Goal: Transaction & Acquisition: Purchase product/service

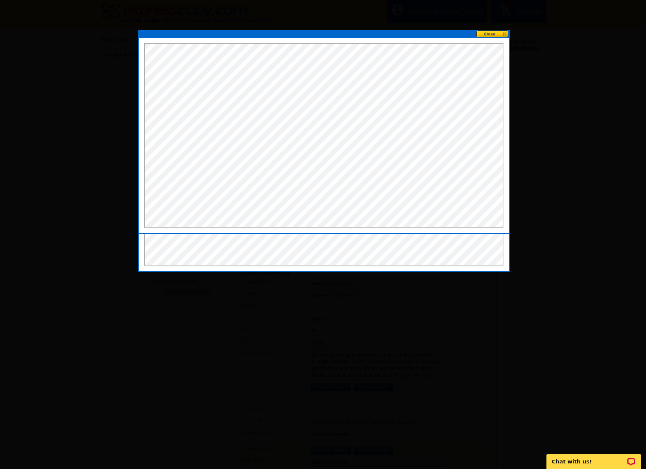
click at [490, 34] on button at bounding box center [492, 33] width 33 height 7
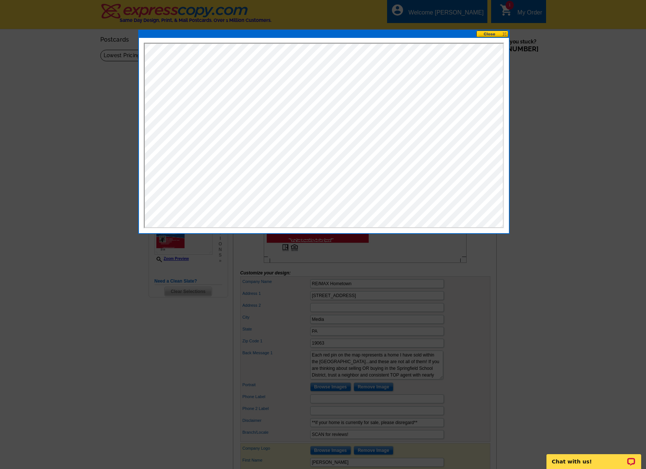
click at [492, 36] on button at bounding box center [492, 33] width 33 height 7
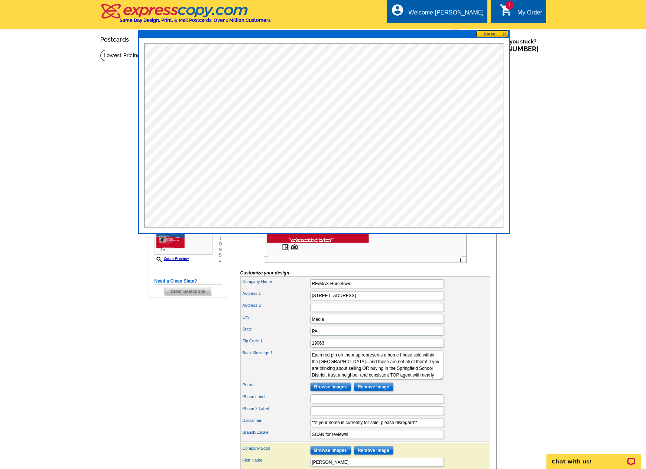
click at [490, 34] on button at bounding box center [492, 33] width 33 height 7
click at [143, 317] on main "Need Help? call [PHONE_NUMBER], chat with support, or have our designers make s…" at bounding box center [323, 325] width 646 height 552
click at [491, 33] on button at bounding box center [492, 33] width 33 height 7
click at [504, 34] on button at bounding box center [492, 33] width 33 height 7
click at [529, 172] on main "Need Help? call [PHONE_NUMBER], chat with support, or have our designers make s…" at bounding box center [323, 325] width 646 height 552
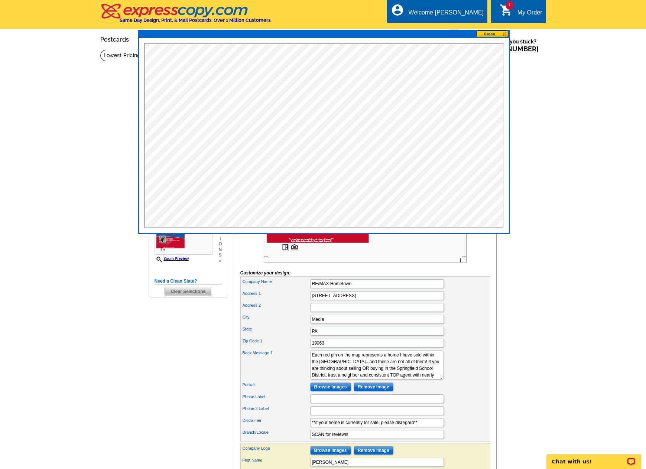
click at [529, 172] on main "Need Help? call [PHONE_NUMBER], chat with support, or have our designers make s…" at bounding box center [323, 325] width 646 height 552
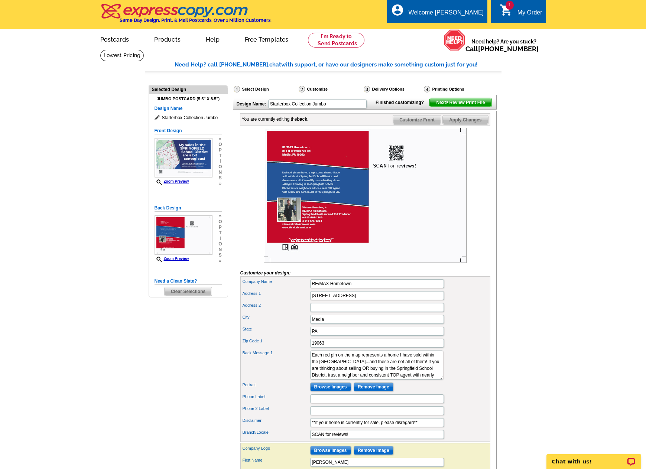
click at [315, 87] on div "Customize" at bounding box center [330, 89] width 65 height 9
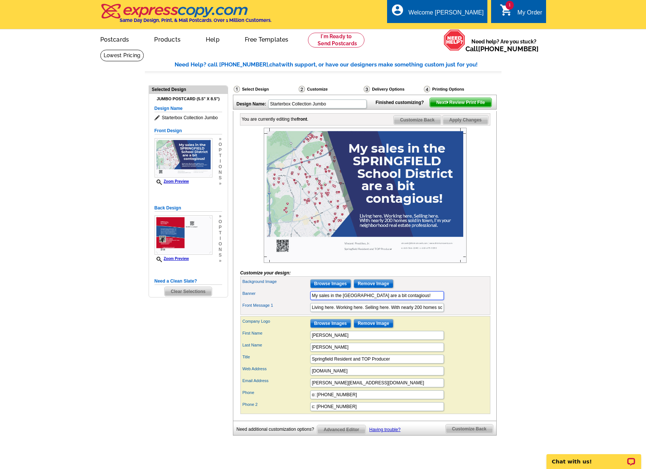
drag, startPoint x: 312, startPoint y: 307, endPoint x: 323, endPoint y: 314, distance: 12.5
click at [312, 300] on input "My sales in the [GEOGRAPHIC_DATA] are a bit contagious!" at bounding box center [377, 295] width 134 height 9
drag, startPoint x: 423, startPoint y: 309, endPoint x: 471, endPoint y: 310, distance: 47.9
click at [471, 301] on div "Banner WARNING SPRINGFIELD! My sales in the SPRINGFIELD School District are a b…" at bounding box center [365, 296] width 247 height 12
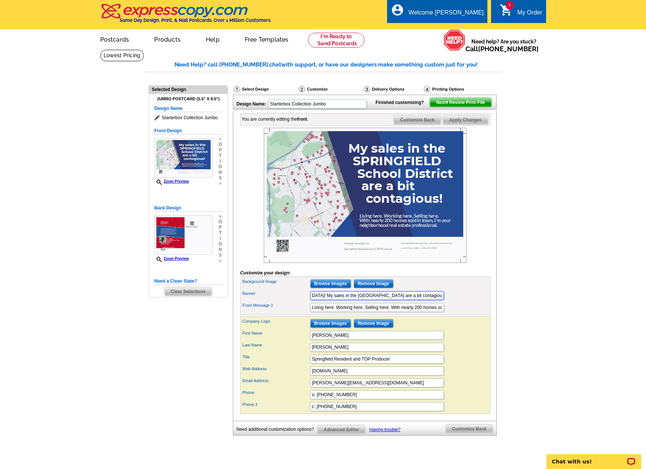
click at [429, 300] on input "WARNING SPRINGFIELD! My sales in the SPRINGFIELD School District are a bit cont…" at bounding box center [377, 295] width 134 height 9
click at [419, 300] on input "WARNING SPRINGFIELD! My sales in the SPRINGFIELD School District are a bit cont…" at bounding box center [377, 295] width 134 height 9
click at [481, 313] on div "Front Message 1 Living here. Working here. Selling here. With nearly 200 homes …" at bounding box center [365, 307] width 247 height 12
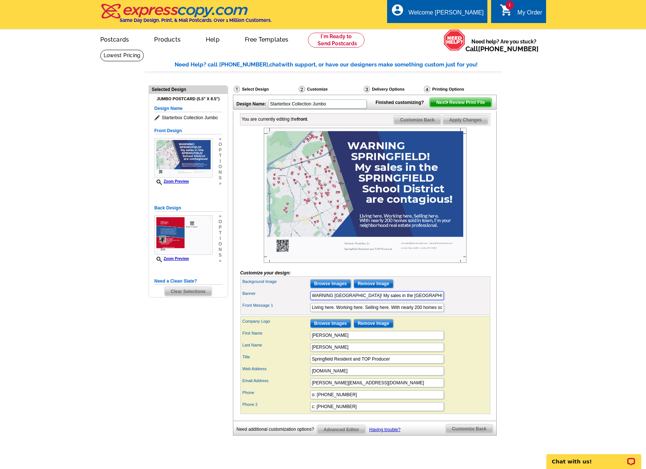
click at [335, 300] on input "WARNING SPRINGFIELD! My sales in the SPRINGFIELD School District are contagious!" at bounding box center [377, 295] width 134 height 9
click at [372, 300] on input "WARNING TO SPRINGFIELD! My sales in the SPRINGFIELD School District are contagi…" at bounding box center [377, 295] width 134 height 9
click at [384, 300] on input "WARNING TO SPRINGFIELD RESIENTS! My sales in the SPRINGFIELD School District ar…" at bounding box center [377, 295] width 134 height 9
click at [458, 313] on div "Front Message 1 Living here. Working here. Selling here. With nearly 200 homes …" at bounding box center [365, 307] width 247 height 12
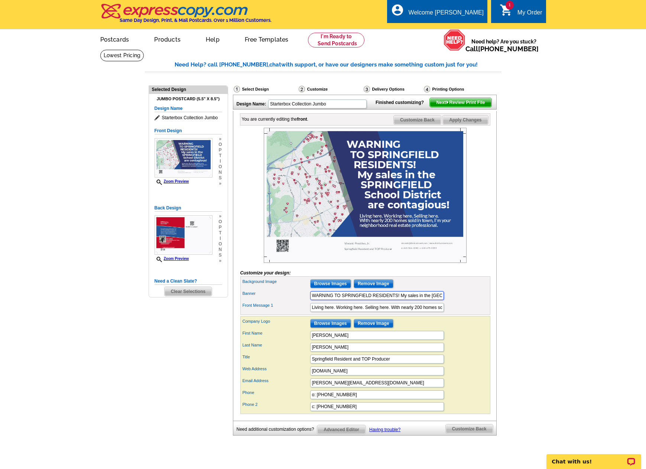
click at [387, 300] on input "WARNING TO SPRINGFIELD RESIDENTS! My sales in the SPRINGFIELD School District a…" at bounding box center [377, 295] width 134 height 9
click at [472, 290] on div "Background Image Browse Images Remove Image" at bounding box center [365, 284] width 247 height 12
drag, startPoint x: 400, startPoint y: 308, endPoint x: 402, endPoint y: 316, distance: 7.7
click at [400, 300] on input "WARNING TO SPRINGFIELD RESIDENTS! My sales in the SPRINGFIELD School District a…" at bounding box center [377, 295] width 134 height 9
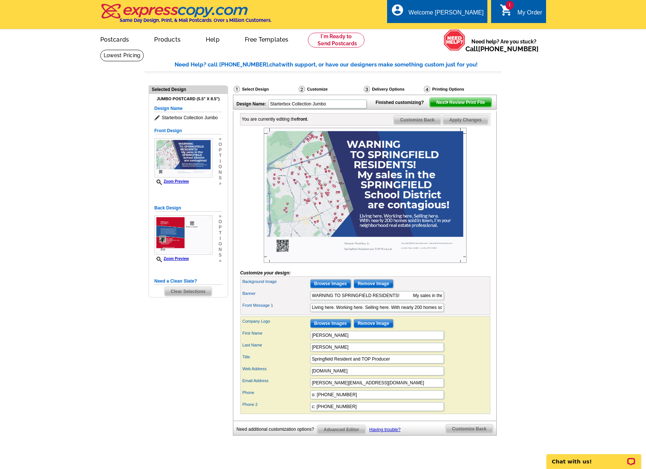
click at [467, 313] on div "Front Message 1 Living here. Working here. Selling here. With nearly 200 homes …" at bounding box center [365, 307] width 247 height 12
click at [413, 300] on input "WARNING TO SPRINGFIELD RESIDENTS! My sales in the SPRINGFIELD School District a…" at bounding box center [377, 295] width 134 height 9
type input "WARNING TO SPRINGFIELD RESIDENTS! My sales in the SPRINGFIELD School District a…"
click at [486, 315] on div "Background Image Browse Images Remove Image Banner WARNING TO SPRINGFIELD RESID…" at bounding box center [365, 295] width 250 height 39
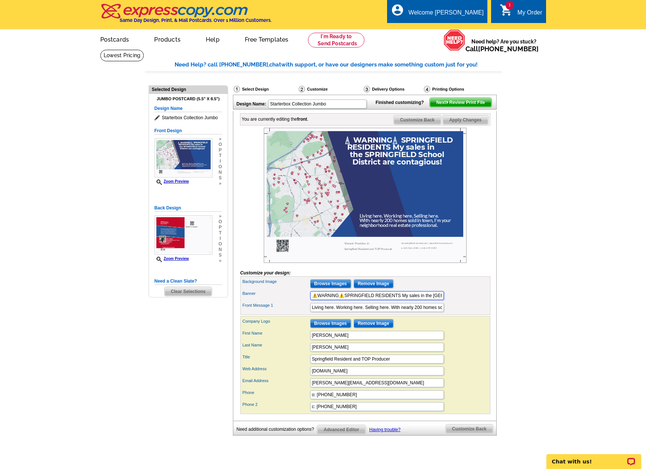
click at [402, 300] on input "⚠️WARNING⚠️SPRINGFIELD RESIDENTS My sales in the SPRINGFIELD School District ar…" at bounding box center [377, 295] width 134 height 9
drag, startPoint x: 346, startPoint y: 305, endPoint x: 355, endPoint y: 326, distance: 22.3
click at [346, 300] on input "⚠️WARNING⚠️SPRINGFIELD RESIDENTS My sales in the SPRINGFIELD School District ar…" at bounding box center [377, 295] width 134 height 9
click at [404, 300] on input "⚠️WARNING⚠️ SPRINGFIELD RESIDENTS My sales in the SPRINGFIELD School District a…" at bounding box center [377, 295] width 134 height 9
click at [459, 329] on div "Company Logo Browse Images Remove Image First Name Vincent Last Name Prestileo,…" at bounding box center [365, 365] width 250 height 98
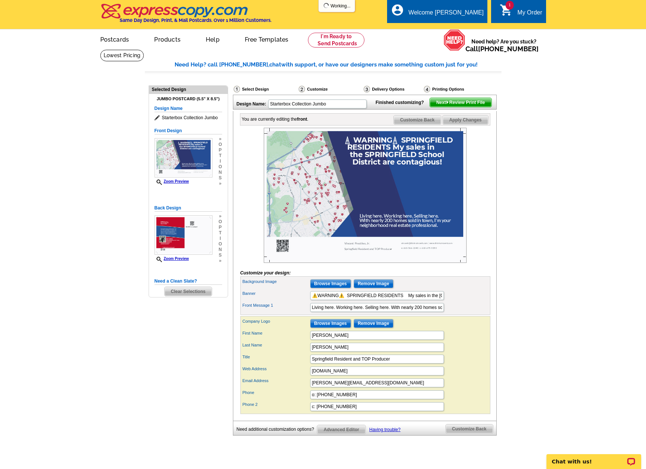
click at [459, 329] on div "Company Logo Browse Images Remove Image First Name Vincent Last Name Prestileo,…" at bounding box center [365, 365] width 250 height 98
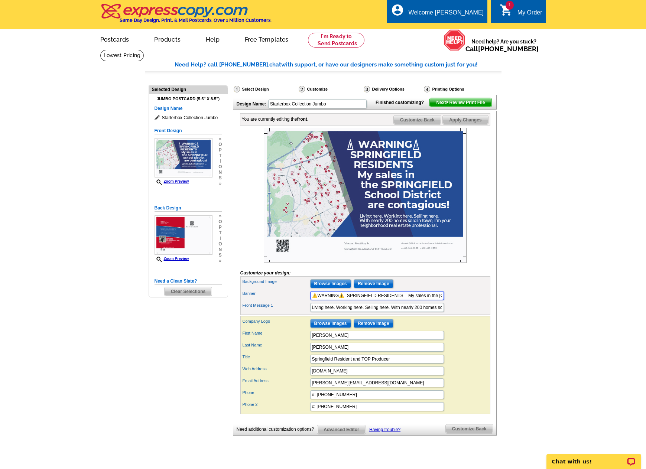
click at [339, 300] on input "⚠️WARNING⚠️ SPRINGFIELD RESIDENTS My sales in the SPRINGFIELD School District a…" at bounding box center [377, 295] width 134 height 9
click at [482, 329] on div "Company Logo Browse Images Remove Image" at bounding box center [365, 323] width 247 height 12
click at [342, 300] on input "⚠️WARNING ⚠️ SPRINGFIELD RESIDENTS My sales in the SPRINGFIELD School District …" at bounding box center [377, 295] width 134 height 9
click at [405, 300] on input "⚠️WARNING⚠️ SPRINGFIELD RESIDENTS My sales in the SPRINGFIELD School District a…" at bounding box center [377, 295] width 134 height 9
click at [460, 313] on div "Front Message 1 Living here. Working here. Selling here. With nearly 200 homes …" at bounding box center [365, 307] width 247 height 12
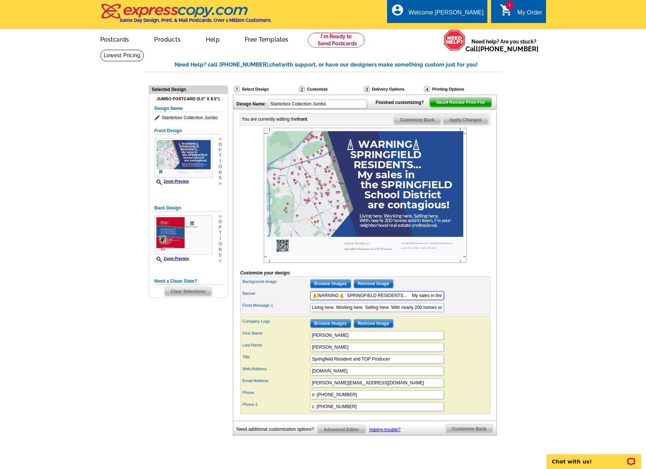
drag, startPoint x: 317, startPoint y: 306, endPoint x: 321, endPoint y: 310, distance: 5.5
click at [318, 300] on input "⚠️WARNING⚠️ SPRINGFIELD RESIDENTS... My sales in the SPRINGFIELD School Distric…" at bounding box center [377, 295] width 134 height 9
drag, startPoint x: 316, startPoint y: 309, endPoint x: 310, endPoint y: 308, distance: 5.6
click at [310, 300] on input "⚠️WARNING⚠️ SPRINGFIELD RESIDENTS... My sales in the SPRINGFIELD School Distric…" at bounding box center [377, 295] width 134 height 9
click at [317, 300] on input "⚠️WARNING⚠️ SPRINGFIELD RESIDENTS... My sales in the SPRINGFIELD School Distric…" at bounding box center [377, 295] width 134 height 9
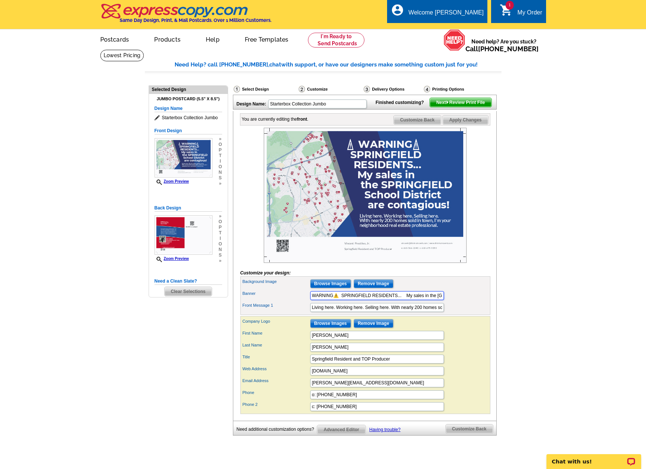
paste input "⚠️"
click at [486, 301] on div "Banner ⚠️WARNING⚠️ SPRINGFIELD RESIDENTS... My sales in the SPRINGFIELD School …" at bounding box center [365, 296] width 247 height 12
click at [344, 300] on input "⚠️WARNING⚠️ SPRINGFIELD RESIDENTS... My sales in the SPRINGFIELD School Distric…" at bounding box center [377, 295] width 134 height 9
drag, startPoint x: 318, startPoint y: 307, endPoint x: 305, endPoint y: 307, distance: 12.6
click at [305, 301] on div "Banner ⚠️WARNING... SPRINGFIELD RESIDENTS... My sales in the SPRINGFIELD School…" at bounding box center [365, 296] width 247 height 12
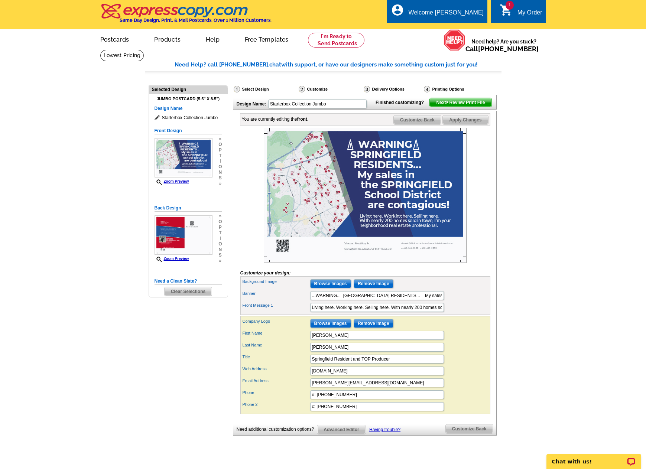
click at [471, 341] on div "First Name Vincent" at bounding box center [365, 335] width 247 height 12
drag, startPoint x: 404, startPoint y: 307, endPoint x: 399, endPoint y: 331, distance: 24.3
click at [404, 300] on input "...WARNING... SPRINGFIELD RESIDENTS... My sales in the SPRINGFIELD School Distr…" at bounding box center [377, 295] width 134 height 9
type input "...WARNING... SPRINGFIELD RESIDENTS My sales in the [GEOGRAPHIC_DATA] are conta…"
click at [453, 329] on div "Company Logo Browse Images Remove Image" at bounding box center [365, 323] width 247 height 12
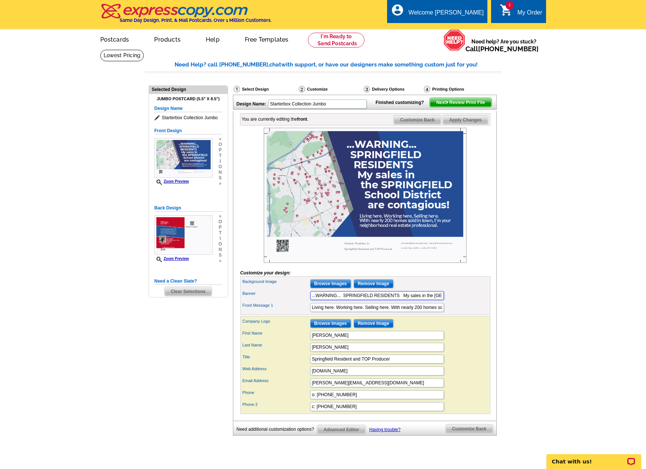
click at [371, 300] on input "...WARNING... SPRINGFIELD RESIDENTS My sales in the [GEOGRAPHIC_DATA] are conta…" at bounding box center [377, 295] width 134 height 9
click at [424, 312] on input "Living here. Working here. Selling here. With nearly 200 homes sold in town, I’…" at bounding box center [377, 307] width 134 height 9
drag, startPoint x: 424, startPoint y: 320, endPoint x: 474, endPoint y: 323, distance: 50.2
click at [474, 313] on div "Front Message 1 Living here. Working here. Selling here. With nearly 200 homes …" at bounding box center [365, 307] width 247 height 12
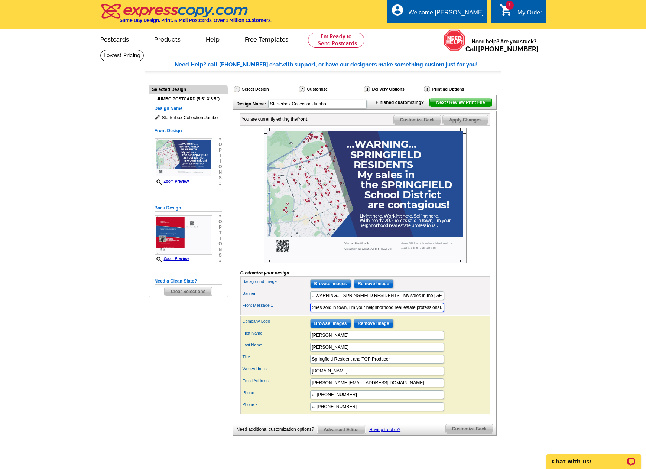
click at [427, 312] on input "Living here. Working here. Selling here. With nearly 200 homes sold in town, I’…" at bounding box center [377, 307] width 134 height 9
click at [366, 312] on input "Living here. Working here. Selling here. With nearly 200 homes sold in town, I’…" at bounding box center [377, 307] width 134 height 9
click at [389, 312] on input "Living here. Working here. Selling here. With nearly 200 homes sold in town, I’…" at bounding box center [377, 307] width 134 height 9
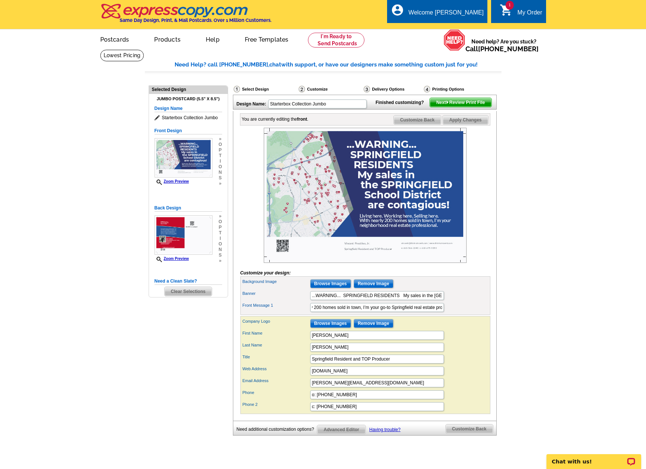
click at [482, 313] on div "Front Message 1 Living here. Working here. Selling here. With nearly 200 homes …" at bounding box center [365, 307] width 247 height 12
click at [391, 312] on input "Living here. Working here. Selling here. With nearly 200 homes sold in town, I’…" at bounding box center [377, 307] width 134 height 9
type input "Living here. Working here. Selling here. With nearly 200 homes sold in town, I’…"
click at [461, 329] on div "Company Logo Browse Images Remove Image" at bounding box center [365, 323] width 247 height 12
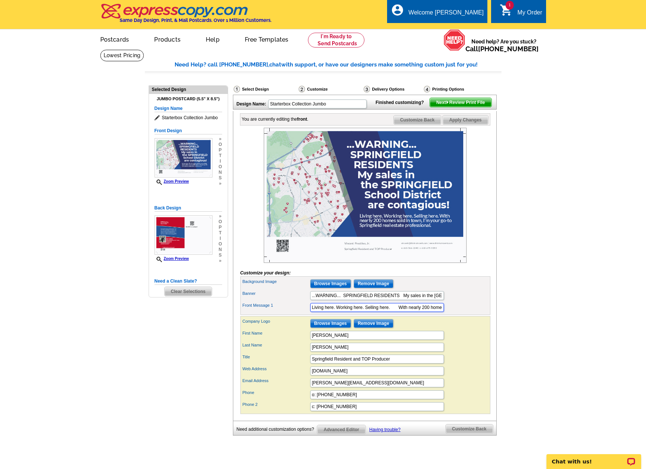
click at [390, 312] on input "Living here. Working here. Selling here. With nearly 200 homes sold in town, I’…" at bounding box center [377, 307] width 134 height 9
click at [475, 329] on div "Company Logo Browse Images Remove Image" at bounding box center [365, 323] width 247 height 12
click at [391, 312] on input "Living here. Working here. Selling here... With nearly 200 homes sold in town, …" at bounding box center [377, 307] width 134 height 9
click at [334, 312] on input "Living here. Working here. Selling here... With nearly 200 homes sold in town, …" at bounding box center [377, 307] width 134 height 9
click at [365, 312] on input "Living here... Working here. Selling here... With nearly 200 homes sold in town…" at bounding box center [377, 307] width 134 height 9
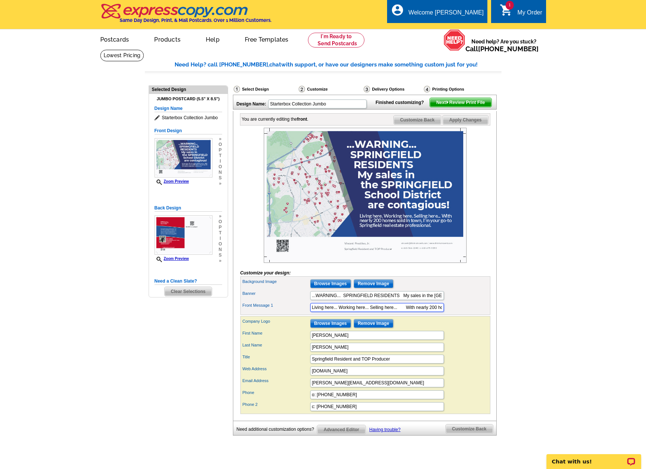
type input "Living here... Working here... Selling here... With nearly 200 homes sold in to…"
click at [453, 329] on div "Company Logo Browse Images Remove Image" at bounding box center [365, 323] width 247 height 12
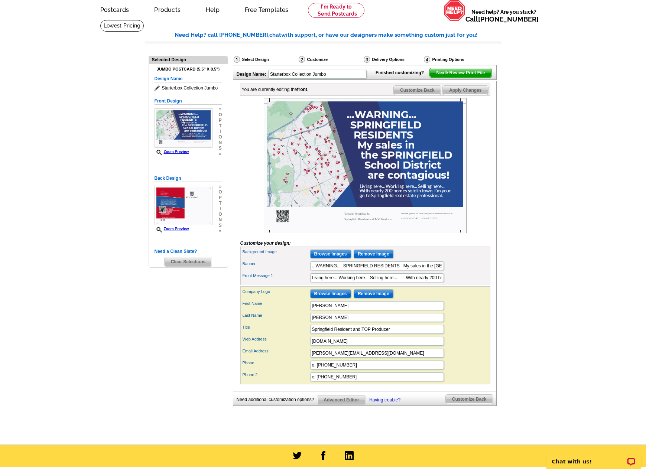
scroll to position [111, 0]
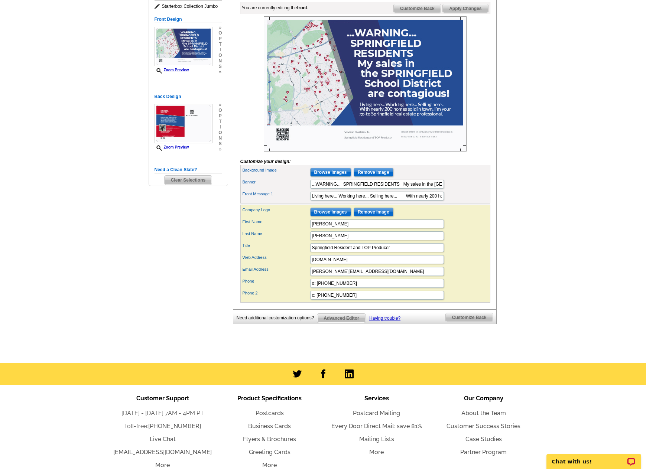
click at [469, 322] on span "Customize Back" at bounding box center [468, 317] width 47 height 9
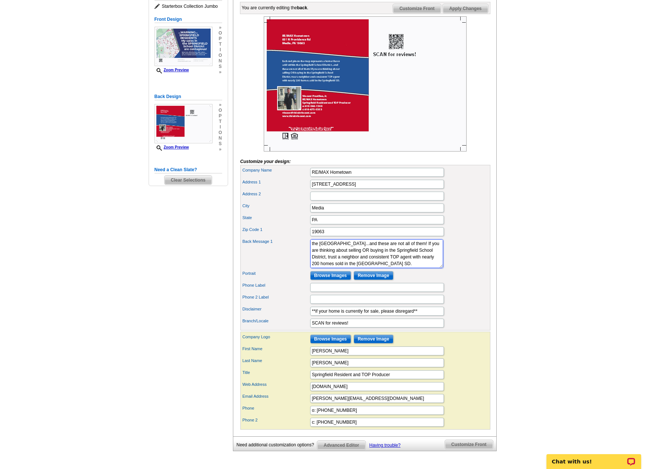
scroll to position [13, 0]
click at [455, 281] on div "Portrait Browse Images Remove Image" at bounding box center [365, 276] width 247 height 12
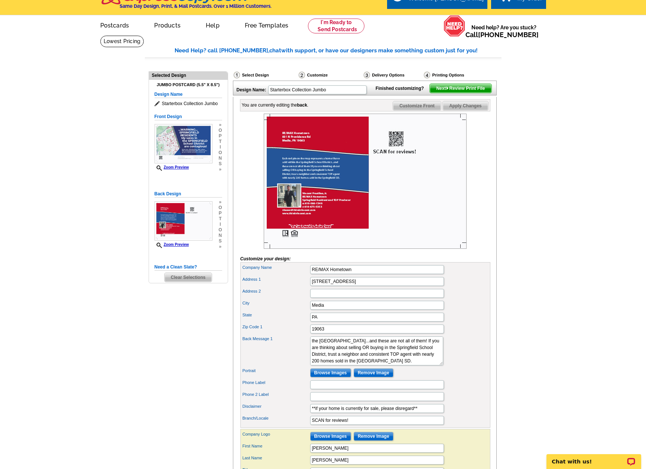
scroll to position [0, 0]
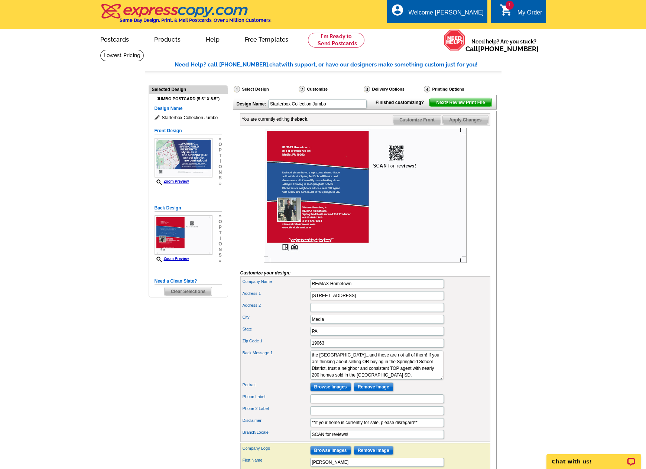
click at [457, 107] on span "Next Review Print File" at bounding box center [459, 102] width 61 height 9
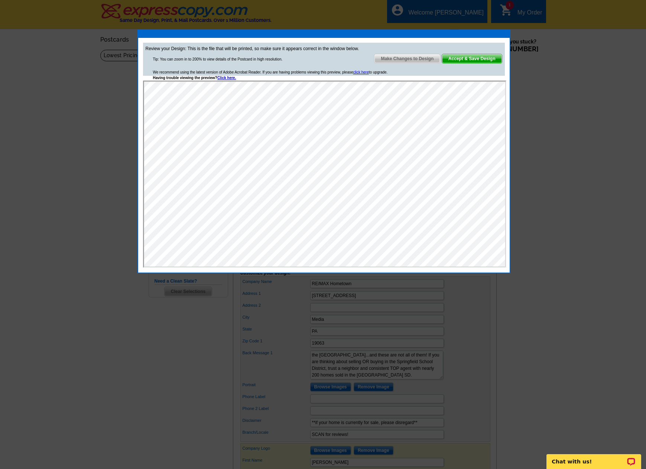
click at [393, 58] on span "Make Changes to Design" at bounding box center [406, 58] width 65 height 9
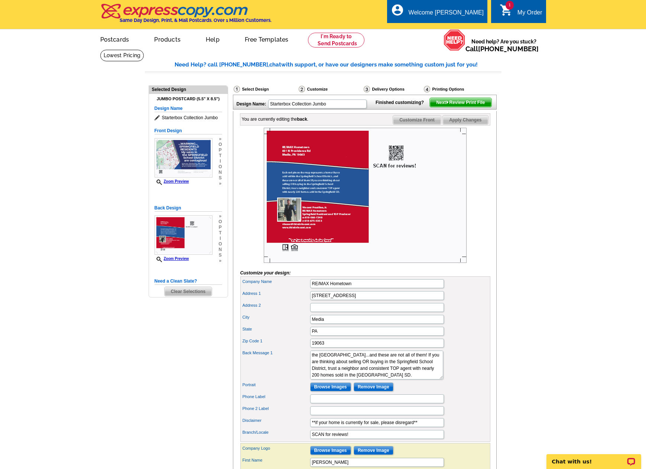
click at [419, 124] on span "Customize Front" at bounding box center [417, 119] width 48 height 9
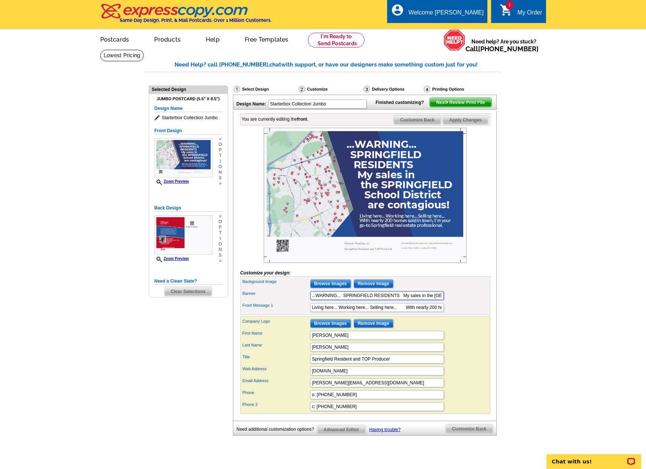
click at [399, 300] on input "...WARNING... SPRINGFIELD RESIDENTS My sales in the [GEOGRAPHIC_DATA] are conta…" at bounding box center [377, 295] width 134 height 9
click at [472, 301] on div "Banner ...WARNING... SPRINGFIELD RESIDENTS!! My sales in the [GEOGRAPHIC_DATA] …" at bounding box center [365, 296] width 247 height 12
drag, startPoint x: 316, startPoint y: 307, endPoint x: 308, endPoint y: 307, distance: 7.8
click at [308, 301] on div "Banner ...WARNING... SPRINGFIELD RESIDENTS!! My sales in the [GEOGRAPHIC_DATA] …" at bounding box center [365, 296] width 247 height 12
click at [336, 300] on input "WARNING... SPRINGFIELD RESIDENTS!! My sales in the [GEOGRAPHIC_DATA] are contag…" at bounding box center [377, 295] width 134 height 9
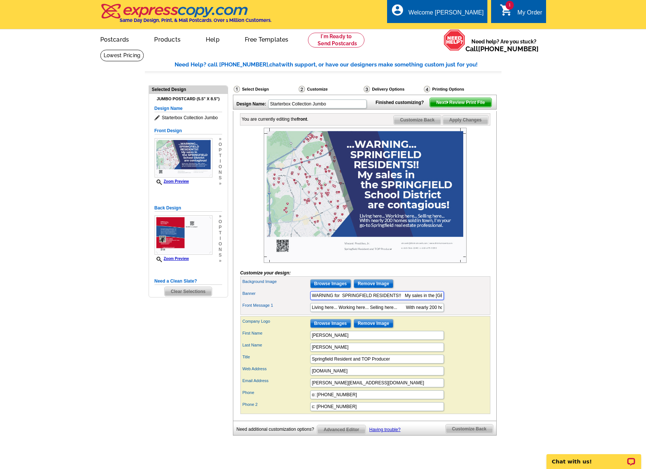
click at [402, 300] on input "WARNING for SPRINGFIELD RESIDENTS!! My sales in the [GEOGRAPHIC_DATA] are conta…" at bounding box center [377, 295] width 134 height 9
click at [458, 285] on form "Customize your design: Background Image Browse Images Remove Image Banner WARNI…" at bounding box center [365, 271] width 250 height 286
click at [312, 300] on input "WARNING for SPRINGFIELD RESIDENTS!! My sales in the [GEOGRAPHIC_DATA] are conta…" at bounding box center [377, 295] width 134 height 9
click at [336, 300] on input "...WARNING for SPRINGFIELD RESIDENTS!! My sales in the [GEOGRAPHIC_DATA] are co…" at bounding box center [377, 295] width 134 height 9
click at [462, 313] on div "Front Message 1 Living here... Working here... Selling here... With nearly 200 …" at bounding box center [365, 307] width 247 height 12
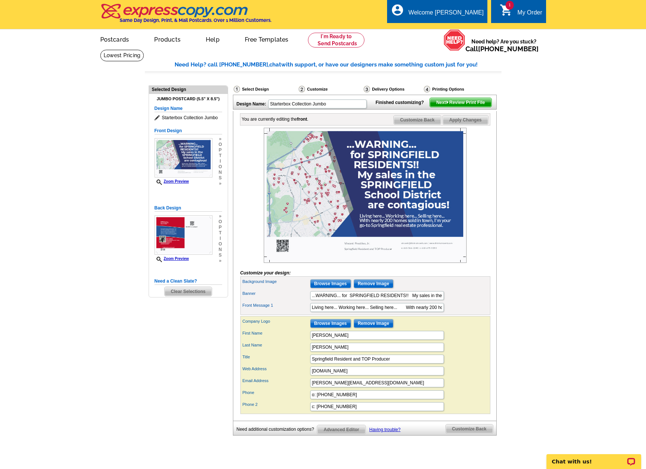
click at [451, 107] on span "Next Review Print File" at bounding box center [459, 102] width 61 height 9
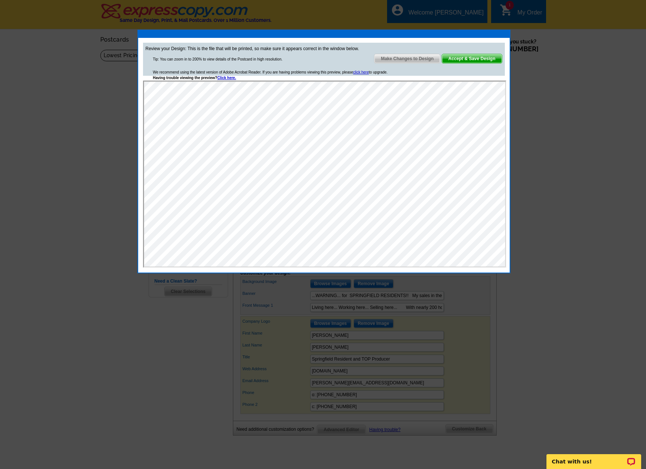
click at [577, 330] on div at bounding box center [323, 234] width 646 height 469
click at [423, 56] on span "Make Changes to Design" at bounding box center [406, 58] width 65 height 9
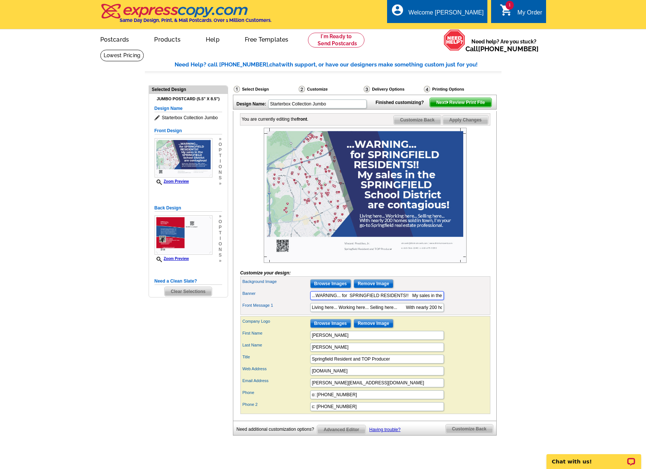
click at [409, 300] on input "...WARNING... for SPRINGFIELD RESIDENTS!! My sales in the [GEOGRAPHIC_DATA] are…" at bounding box center [377, 295] width 134 height 9
click at [341, 300] on input "...WARNING... for SPRINGFIELD RESIDENTS... My sales in the [GEOGRAPHIC_DATA] ar…" at bounding box center [377, 295] width 134 height 9
type input "...WARNING for SPRINGFIELD RESIDENTS... My sales in the [GEOGRAPHIC_DATA] are c…"
click at [473, 313] on div "Front Message 1 Living here... Working here... Selling here... With nearly 200 …" at bounding box center [365, 307] width 247 height 12
click at [523, 271] on main "Need Help? call [PHONE_NUMBER], chat with support, or have our designers make s…" at bounding box center [323, 261] width 646 height 425
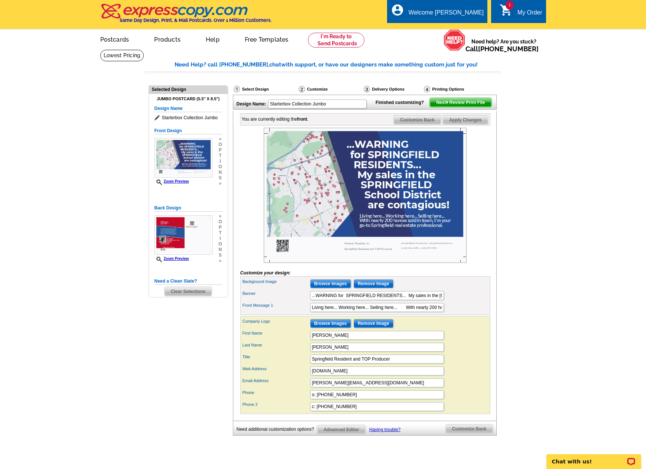
click at [469, 107] on span "Next Review Print File" at bounding box center [459, 102] width 61 height 9
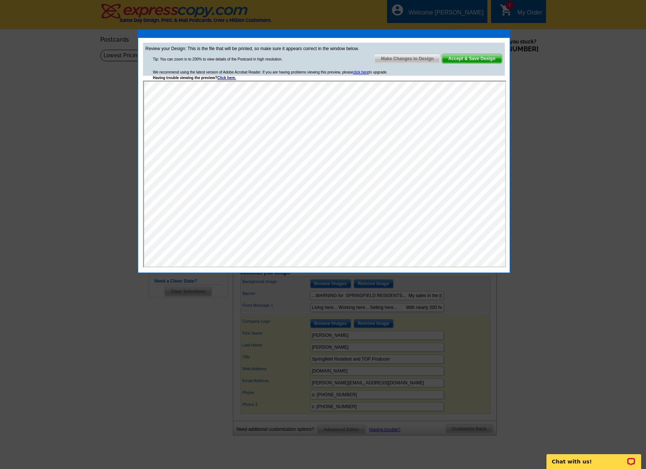
click at [408, 57] on span "Make Changes to Design" at bounding box center [406, 58] width 65 height 9
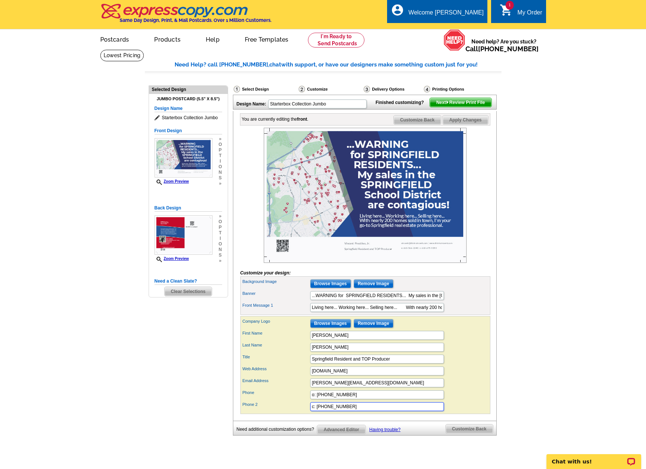
click at [370, 411] on input "c: [PHONE_NUMBER]" at bounding box center [377, 406] width 134 height 9
type input "c: [PHONE_NUMBER] (call/text anytime)"
click at [463, 377] on div "Web Address [DOMAIN_NAME]" at bounding box center [365, 371] width 247 height 12
click at [471, 107] on span "Next Review Print File" at bounding box center [459, 102] width 61 height 9
